Goal: Find specific page/section: Find specific page/section

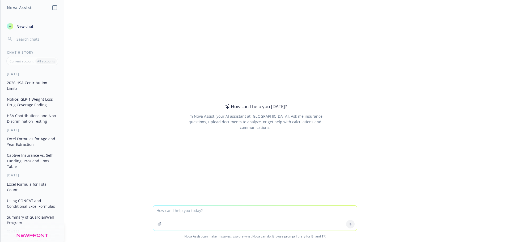
click at [38, 104] on button "Notice: GLP-1 Weight Loss Drug Coverage Ending" at bounding box center [32, 102] width 55 height 14
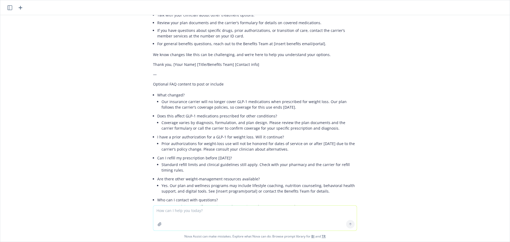
scroll to position [158, 0]
